Goal: Information Seeking & Learning: Learn about a topic

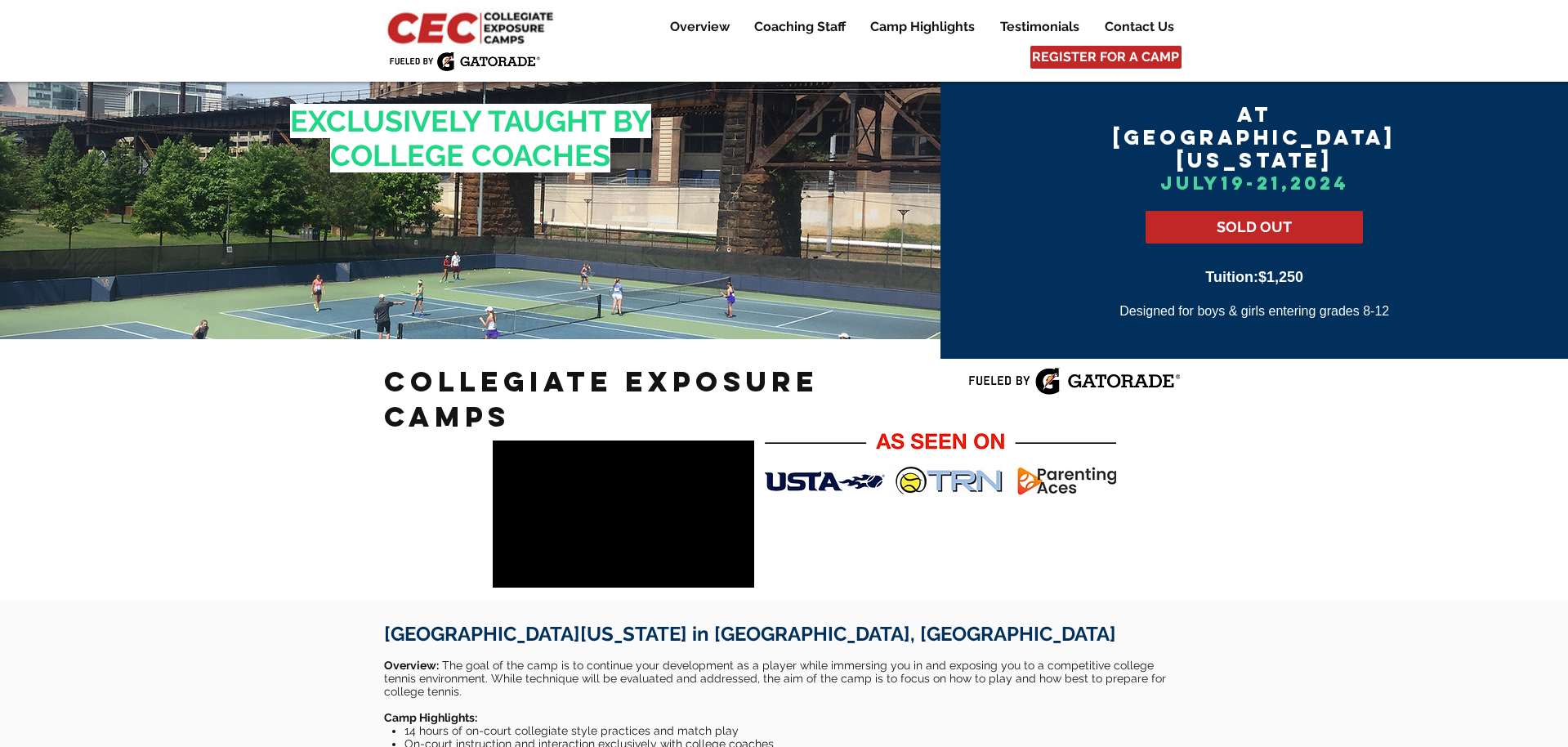
click at [512, 23] on img at bounding box center [472, 27] width 177 height 38
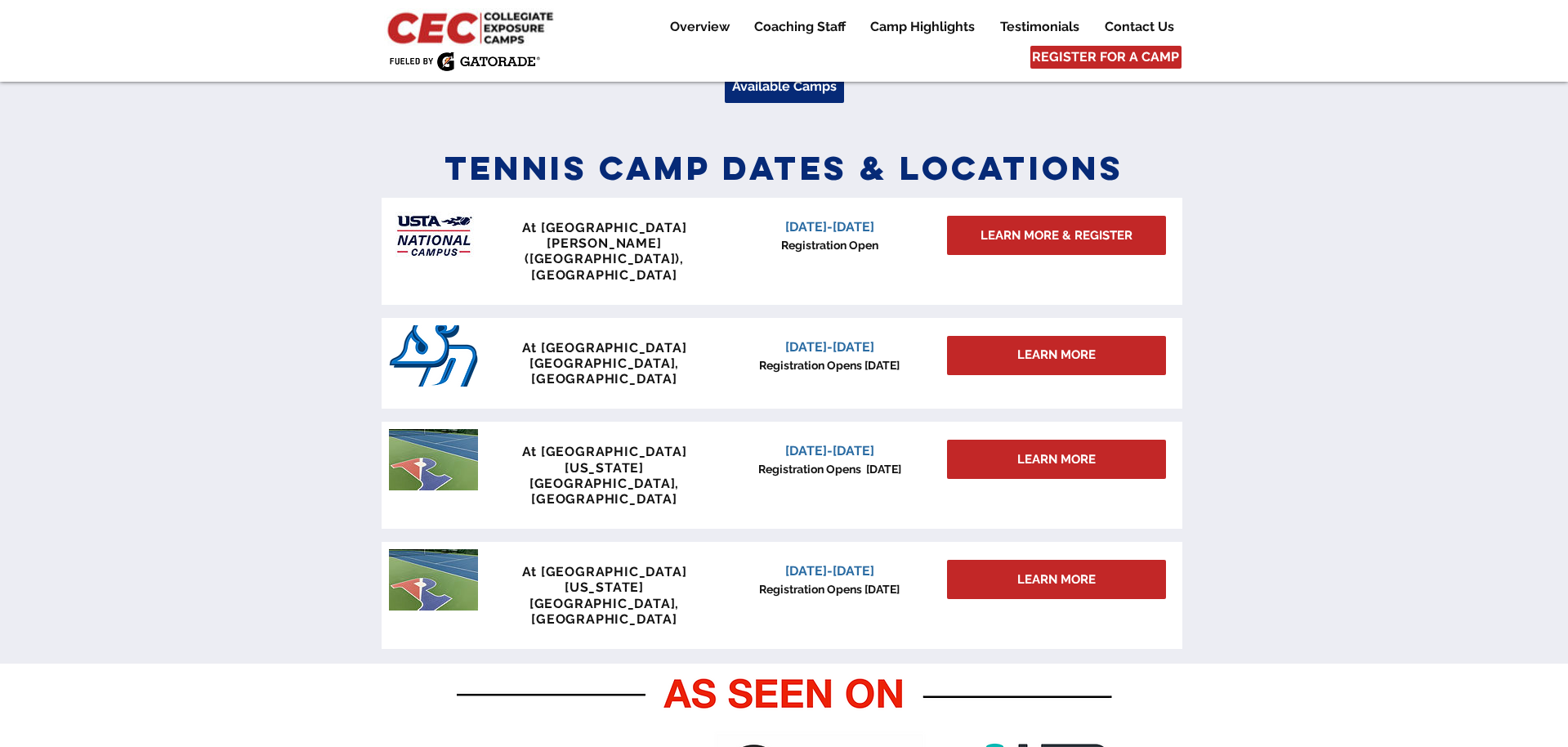
scroll to position [468, 0]
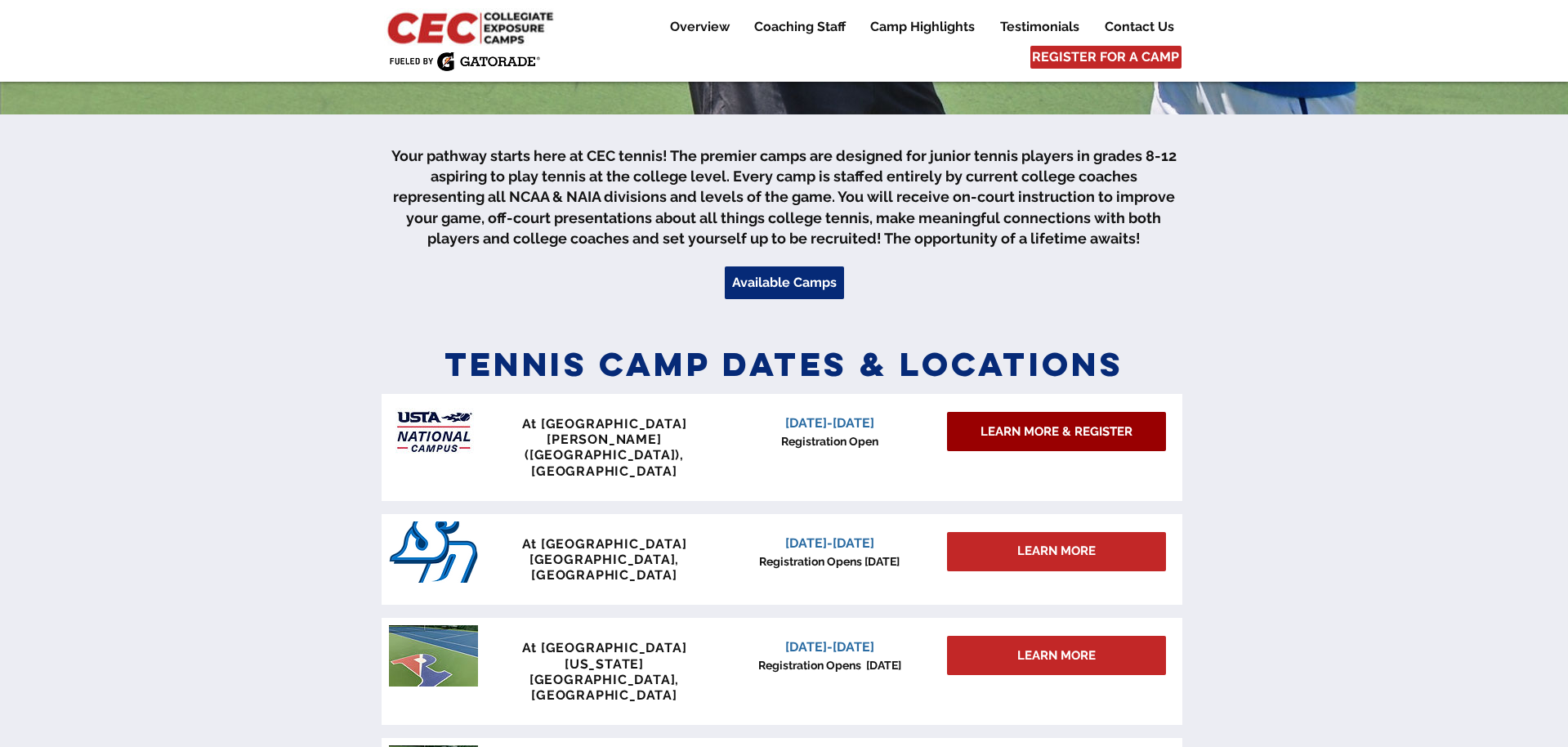
click at [1049, 445] on link "LEARN MORE & REGISTER" at bounding box center [1057, 430] width 219 height 39
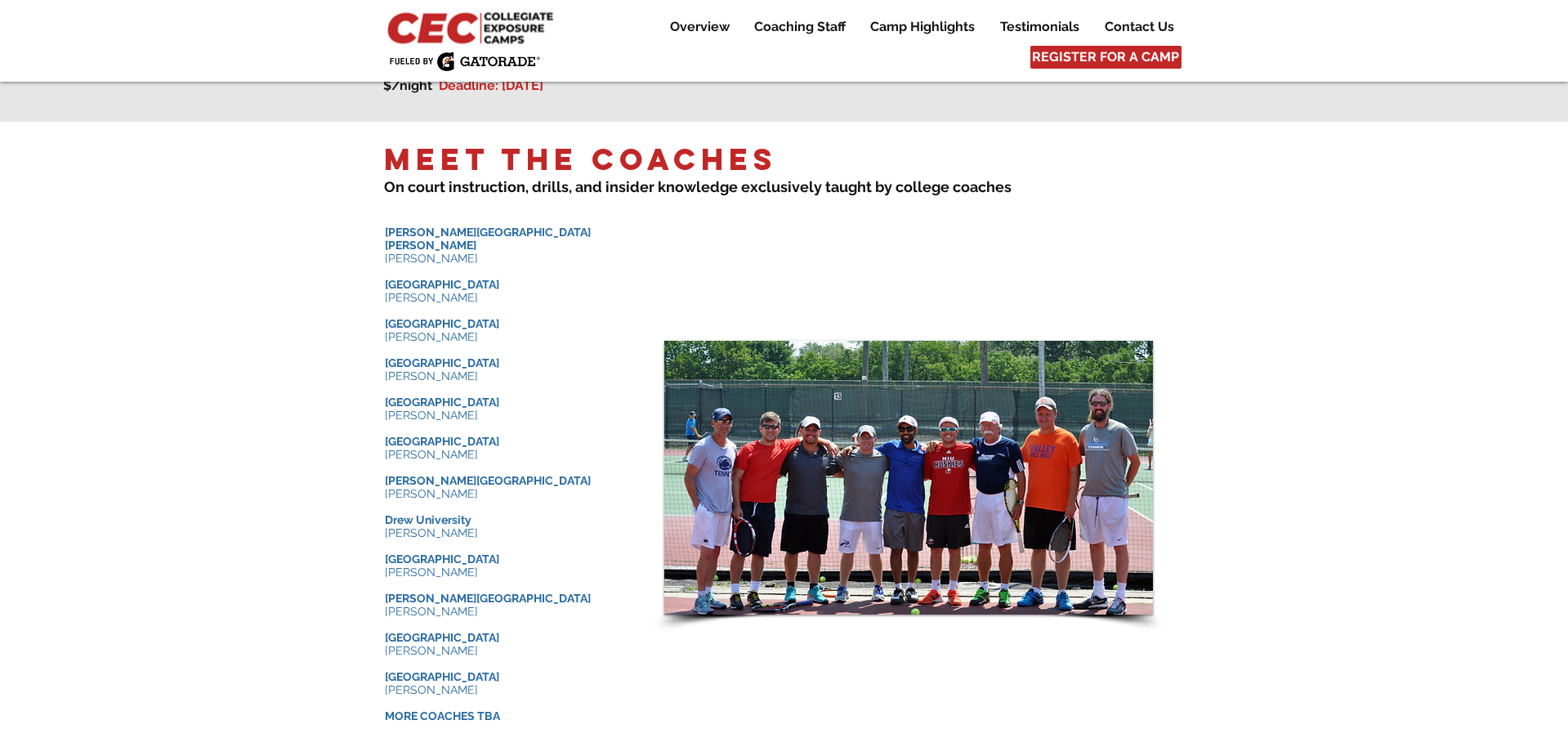
scroll to position [1545, 0]
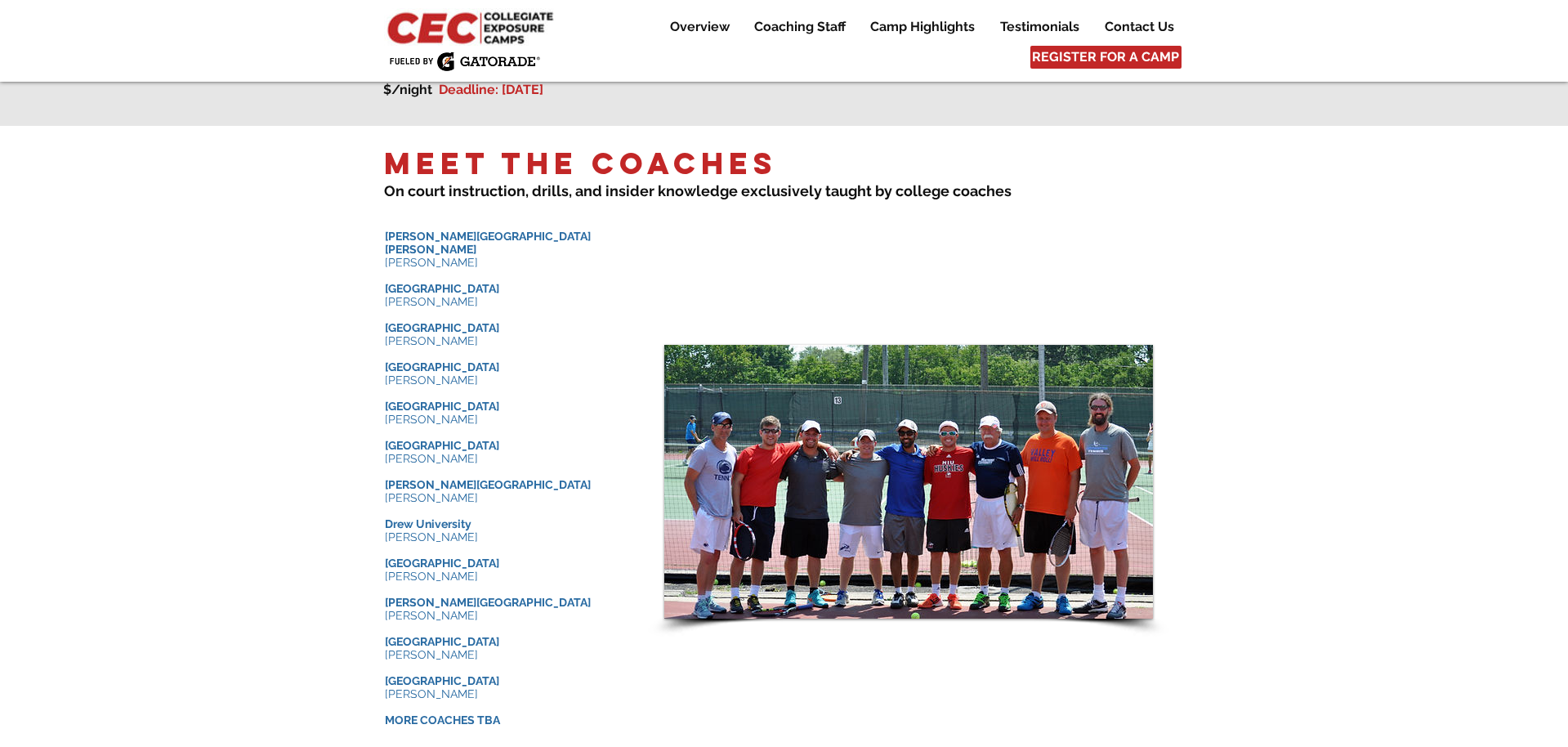
click at [471, 374] on p "[PERSON_NAME]" at bounding box center [507, 380] width 245 height 13
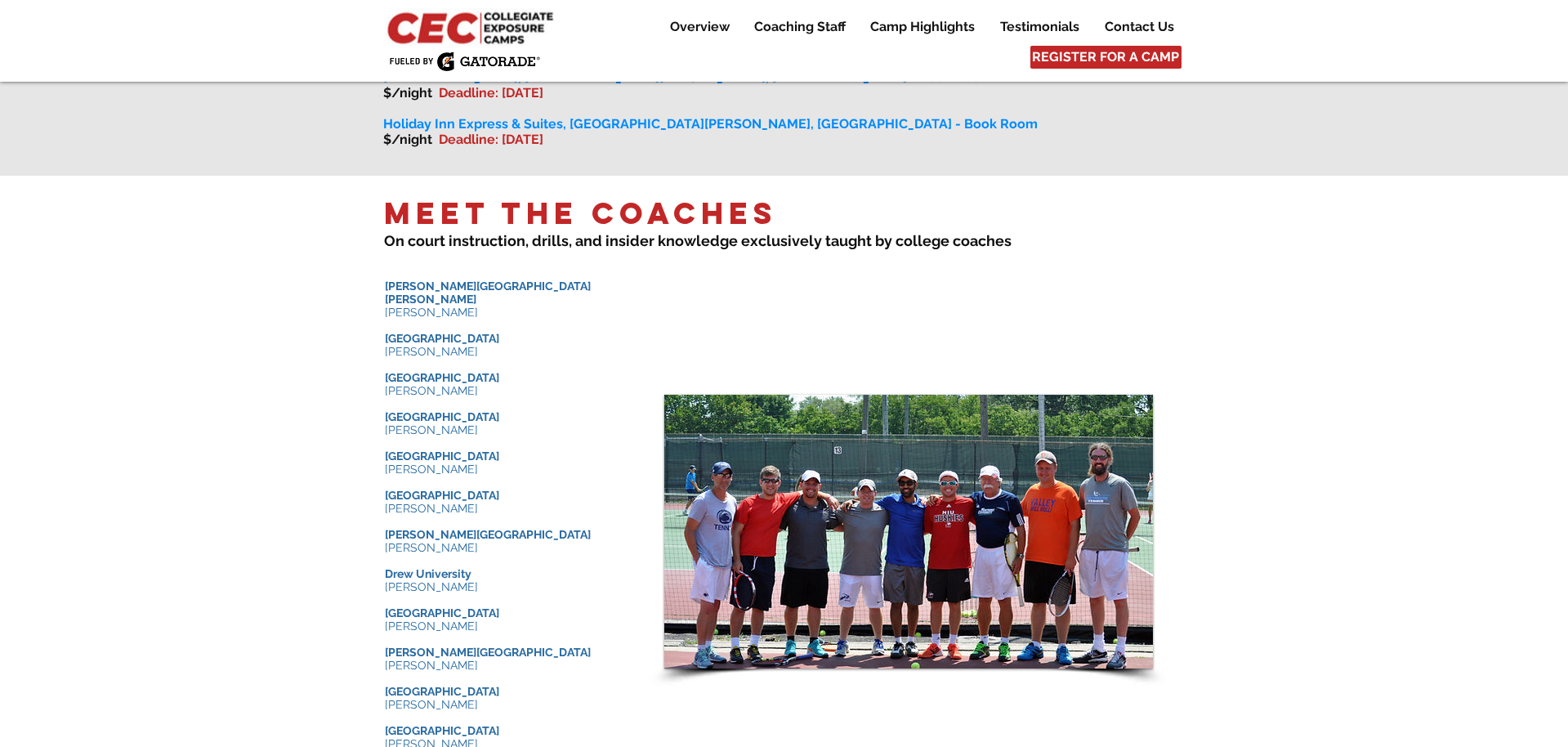
scroll to position [1558, 0]
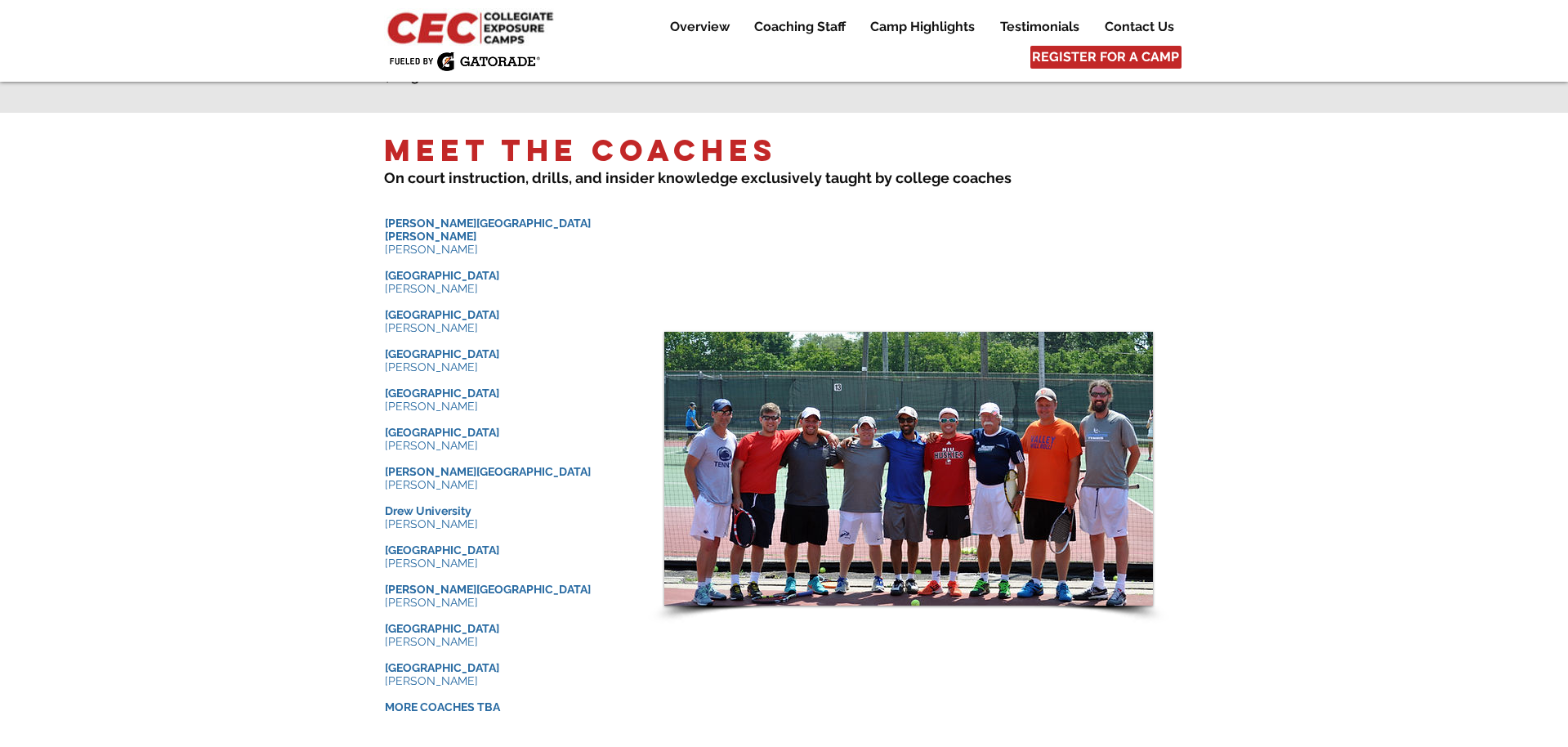
click at [500, 661] on p "[GEOGRAPHIC_DATA]" at bounding box center [507, 667] width 245 height 13
drag, startPoint x: 474, startPoint y: 443, endPoint x: 387, endPoint y: 445, distance: 87.0
click at [387, 465] on p "[PERSON_NAME][GEOGRAPHIC_DATA]" at bounding box center [507, 471] width 245 height 13
click at [414, 491] on p "​" at bounding box center [507, 497] width 245 height 13
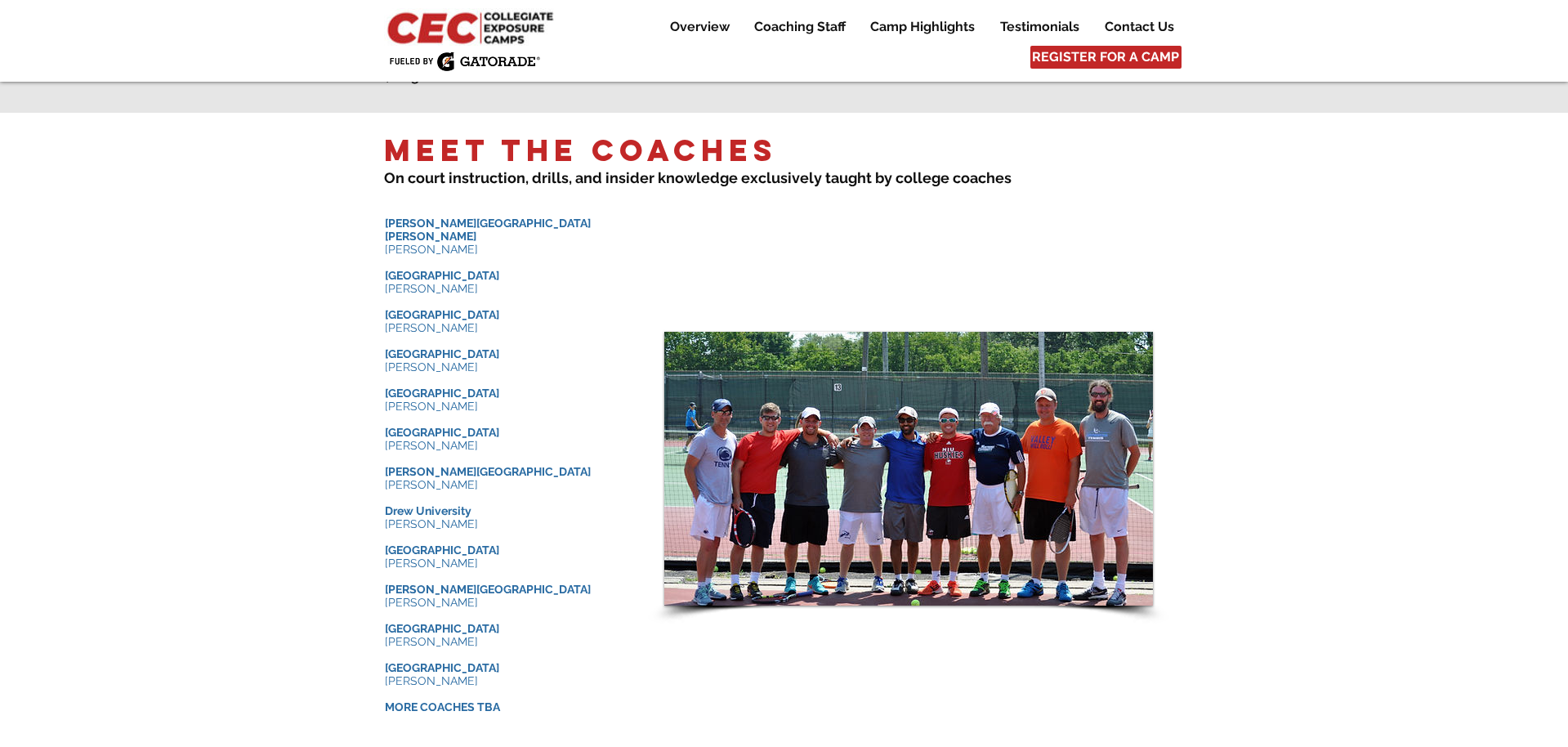
click at [426, 543] on span "[GEOGRAPHIC_DATA]" at bounding box center [442, 549] width 115 height 13
click at [430, 582] on span "[PERSON_NAME][GEOGRAPHIC_DATA]" at bounding box center [487, 588] width 206 height 13
click at [433, 399] on span "[PERSON_NAME]" at bounding box center [431, 405] width 93 height 13
